Goal: Task Accomplishment & Management: Use online tool/utility

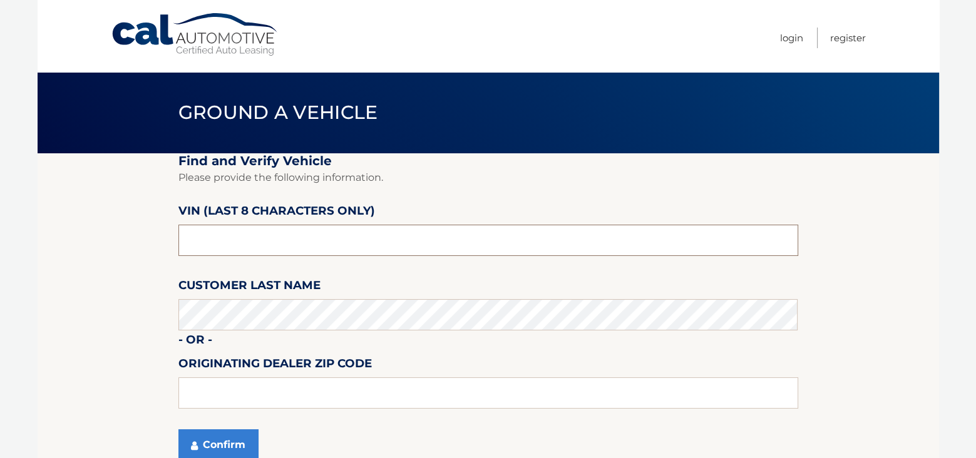
drag, startPoint x: 270, startPoint y: 243, endPoint x: 132, endPoint y: 246, distance: 137.8
click at [132, 246] on section "Find and Verify Vehicle Please provide the following information. VIN (last 8 c…" at bounding box center [489, 314] width 902 height 323
type input "NS129655"
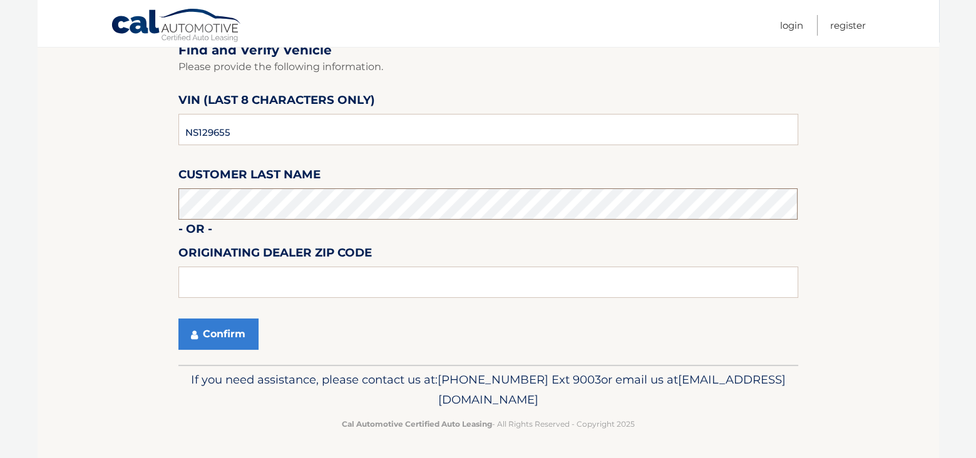
scroll to position [112, 0]
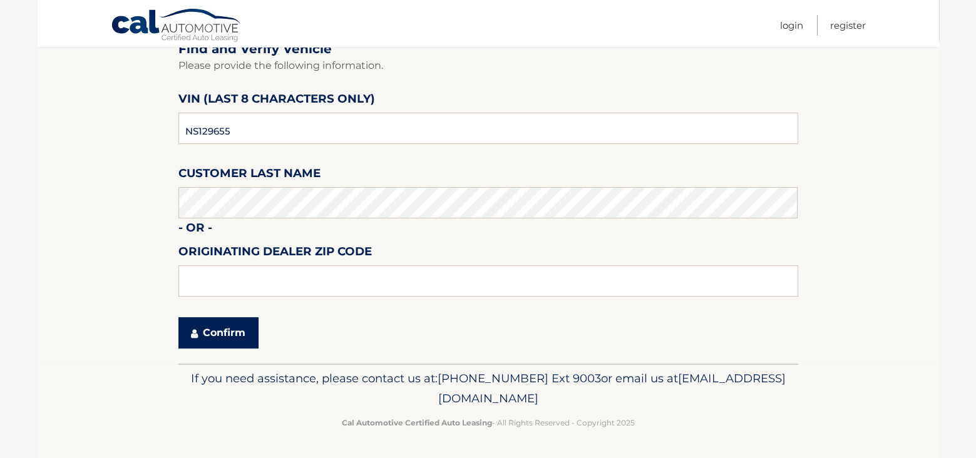
click at [219, 332] on button "Confirm" at bounding box center [219, 333] width 80 height 31
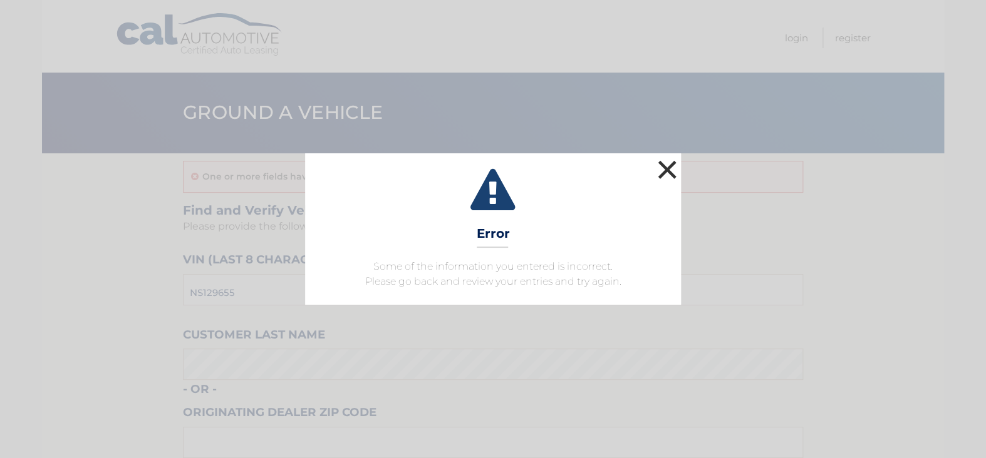
click at [665, 167] on button "×" at bounding box center [667, 169] width 25 height 25
